Goal: Task Accomplishment & Management: Use online tool/utility

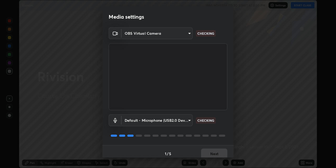
scroll to position [4, 0]
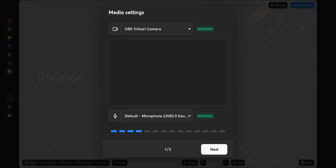
click at [209, 148] on button "Next" at bounding box center [214, 149] width 26 height 10
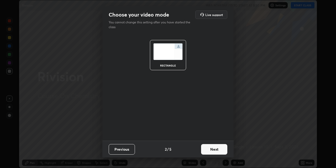
scroll to position [0, 0]
click at [210, 148] on button "Next" at bounding box center [214, 149] width 26 height 10
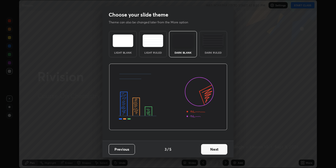
click at [210, 149] on button "Next" at bounding box center [214, 149] width 26 height 10
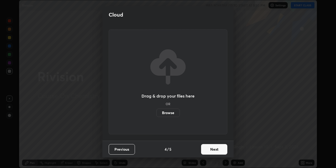
click at [211, 150] on button "Next" at bounding box center [214, 149] width 26 height 10
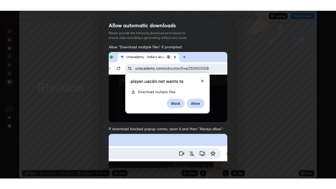
scroll to position [111, 0]
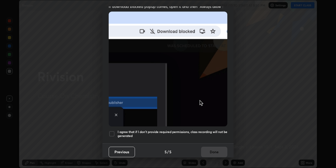
click at [114, 132] on div at bounding box center [112, 133] width 6 height 6
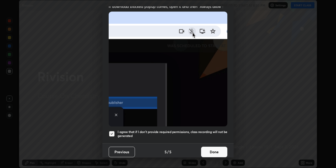
click at [212, 151] on button "Done" at bounding box center [214, 151] width 26 height 10
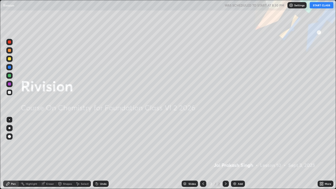
scroll to position [189, 336]
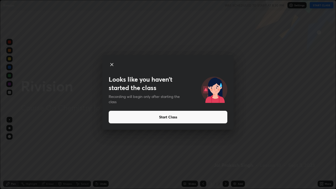
click at [162, 119] on button "Start Class" at bounding box center [168, 117] width 118 height 13
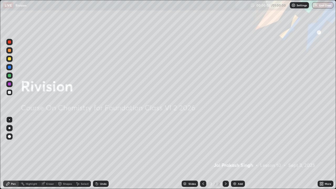
click at [233, 167] on img at bounding box center [234, 183] width 4 height 4
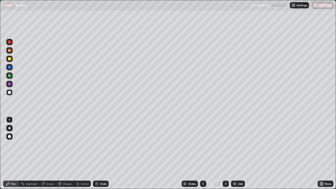
click at [48, 167] on div "Eraser" at bounding box center [50, 183] width 8 height 3
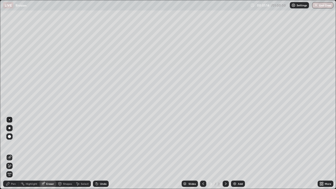
click at [13, 167] on div "Pen" at bounding box center [11, 183] width 16 height 6
